Goal: Transaction & Acquisition: Purchase product/service

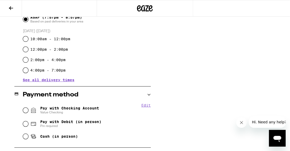
scroll to position [206, 0]
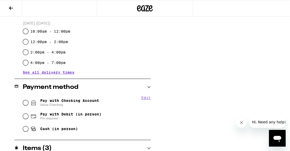
click at [25, 101] on input "Pay with Checking Account Value Checking" at bounding box center [25, 102] width 5 height 5
radio input "true"
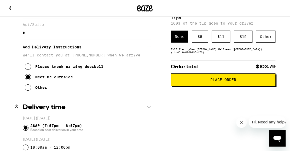
scroll to position [88, 0]
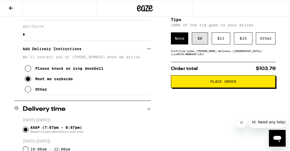
click at [198, 38] on div "$ 8" at bounding box center [200, 38] width 16 height 12
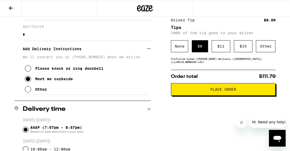
click at [200, 87] on button "Place Order" at bounding box center [223, 89] width 104 height 13
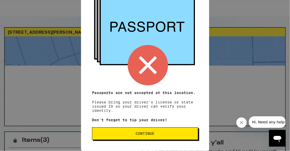
scroll to position [69, 0]
click at [187, 94] on p "Passports are not accepted at this location. Please bring your driver's license…" at bounding box center [145, 102] width 106 height 22
click at [175, 135] on span "Continue" at bounding box center [144, 134] width 97 height 4
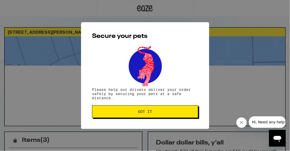
click at [182, 115] on button "Got it" at bounding box center [145, 111] width 106 height 13
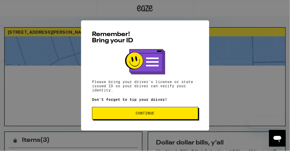
click at [167, 110] on button "Continue" at bounding box center [145, 113] width 106 height 13
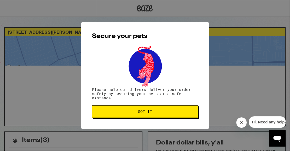
click at [167, 110] on button "Got it" at bounding box center [145, 111] width 106 height 13
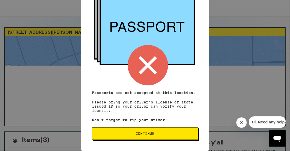
click at [137, 117] on div "Remember! Bring your ID Passports are not accepted at this location. Please bri…" at bounding box center [145, 7] width 128 height 287
click at [135, 129] on button "Continue" at bounding box center [145, 133] width 106 height 13
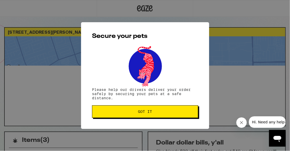
click at [139, 110] on span "Got it" at bounding box center [145, 112] width 14 height 4
